Goal: Information Seeking & Learning: Find contact information

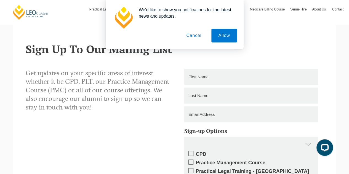
scroll to position [796, 0]
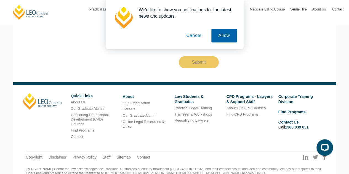
click at [226, 34] on button "Allow" at bounding box center [223, 36] width 25 height 14
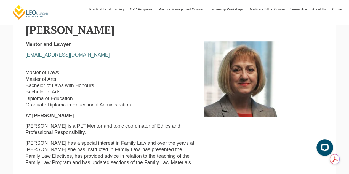
scroll to position [138, 0]
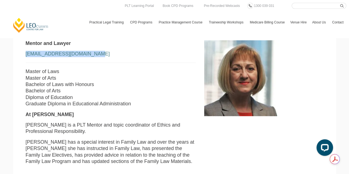
drag, startPoint x: 20, startPoint y: 55, endPoint x: 120, endPoint y: 58, distance: 100.4
copy link "[EMAIL_ADDRESS][DOMAIN_NAME]"
click at [30, 42] on strong "Mentor and Lawyer" at bounding box center [48, 44] width 45 height 6
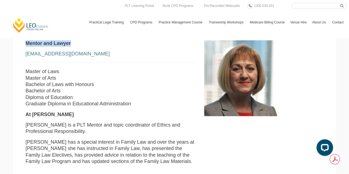
click at [30, 42] on strong "Mentor and Lawyer" at bounding box center [48, 44] width 45 height 6
copy div "Mentor and Lawyer"
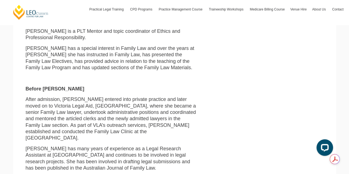
scroll to position [248, 0]
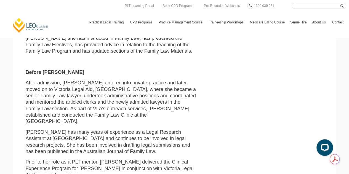
click at [110, 83] on p "After admission, [PERSON_NAME] entered into private practice and later moved on…" at bounding box center [111, 102] width 170 height 45
drag, startPoint x: 110, startPoint y: 83, endPoint x: 121, endPoint y: 83, distance: 11.6
click at [121, 83] on p "After admission, [PERSON_NAME] entered into private practice and later moved on…" at bounding box center [111, 102] width 170 height 45
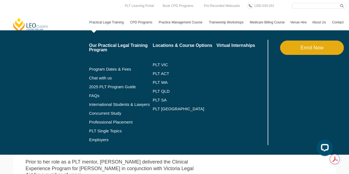
copy p "private practice"
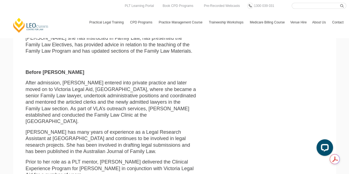
click at [30, 91] on p "After admission, [PERSON_NAME] entered into private practice and later moved on…" at bounding box center [111, 102] width 170 height 45
drag, startPoint x: 30, startPoint y: 91, endPoint x: 59, endPoint y: 92, distance: 29.0
click at [59, 92] on p "After admission, [PERSON_NAME] entered into private practice and later moved on…" at bounding box center [111, 102] width 170 height 45
copy p "Victoria Legal Aid"
click at [148, 90] on p "After admission, [PERSON_NAME] entered into private practice and later moved on…" at bounding box center [111, 102] width 170 height 45
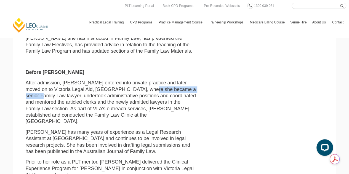
drag, startPoint x: 148, startPoint y: 90, endPoint x: 33, endPoint y: 99, distance: 115.0
click at [33, 99] on p "After admission, [PERSON_NAME] entered into private practice and later moved on…" at bounding box center [111, 102] width 170 height 45
copy p "senior Family Law lawyer"
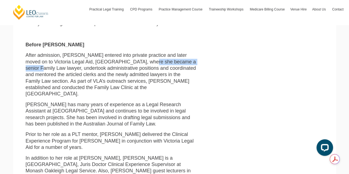
scroll to position [303, 0]
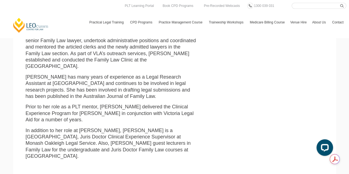
click at [128, 74] on p "[PERSON_NAME] has many years of experience as a Legal Research Assistant at [GE…" at bounding box center [111, 87] width 170 height 26
drag, startPoint x: 128, startPoint y: 71, endPoint x: 163, endPoint y: 71, distance: 35.0
click at [163, 74] on p "[PERSON_NAME] has many years of experience as a Legal Research Assistant at [GE…" at bounding box center [111, 87] width 170 height 26
copy p "Legal Research Assistant"
click at [33, 76] on p "[PERSON_NAME] has many years of experience as a Legal Research Assistant at [GE…" at bounding box center [111, 87] width 170 height 26
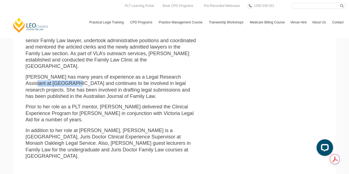
drag, startPoint x: 33, startPoint y: 76, endPoint x: 53, endPoint y: 78, distance: 19.9
click at [53, 78] on p "[PERSON_NAME] has many years of experience as a Legal Research Assistant at [GE…" at bounding box center [111, 87] width 170 height 26
copy p "[GEOGRAPHIC_DATA]"
click at [126, 131] on p "In addition to her role at [PERSON_NAME], [PERSON_NAME] is a [GEOGRAPHIC_DATA],…" at bounding box center [111, 143] width 170 height 32
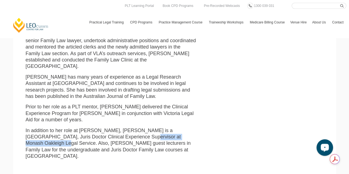
drag, startPoint x: 126, startPoint y: 131, endPoint x: 176, endPoint y: 130, distance: 50.5
click at [176, 130] on p "In addition to her role at [PERSON_NAME], [PERSON_NAME] is a [GEOGRAPHIC_DATA],…" at bounding box center [111, 143] width 170 height 32
copy p "Monash Oakleigh Legal Service"
click at [138, 127] on p "In addition to her role at [PERSON_NAME], [PERSON_NAME] is a [GEOGRAPHIC_DATA],…" at bounding box center [111, 143] width 170 height 32
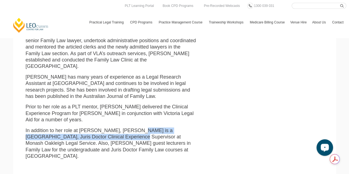
drag, startPoint x: 138, startPoint y: 125, endPoint x: 103, endPoint y: 129, distance: 35.8
click at [103, 129] on p "In addition to her role at [PERSON_NAME], [PERSON_NAME] is a [GEOGRAPHIC_DATA],…" at bounding box center [111, 143] width 170 height 32
copy p "[GEOGRAPHIC_DATA], Juris Doctor Clinical Experience Supervisor"
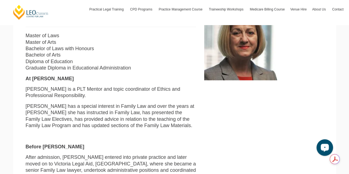
scroll to position [165, 0]
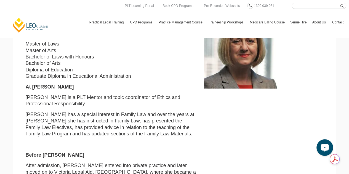
click at [35, 71] on p "Master of Laws Master of Arts Bachelor of Laws with Honours Bachelor of Arts Di…" at bounding box center [111, 60] width 170 height 39
copy p "Diploma of Education"
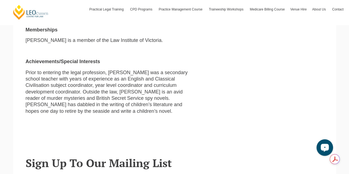
scroll to position [441, 0]
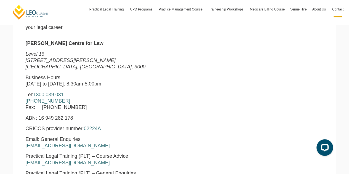
scroll to position [221, 0]
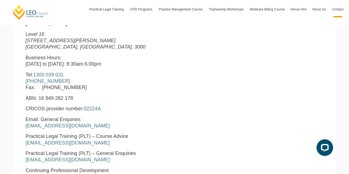
drag, startPoint x: 22, startPoint y: 81, endPoint x: 72, endPoint y: 81, distance: 50.5
click at [72, 81] on div "[PERSON_NAME] Centre for Law [STREET_ADDRESS][PERSON_NAME] Business Hours: [DAT…" at bounding box center [111, 137] width 178 height 234
copy link "[PHONE_NUMBER]"
